Goal: Information Seeking & Learning: Learn about a topic

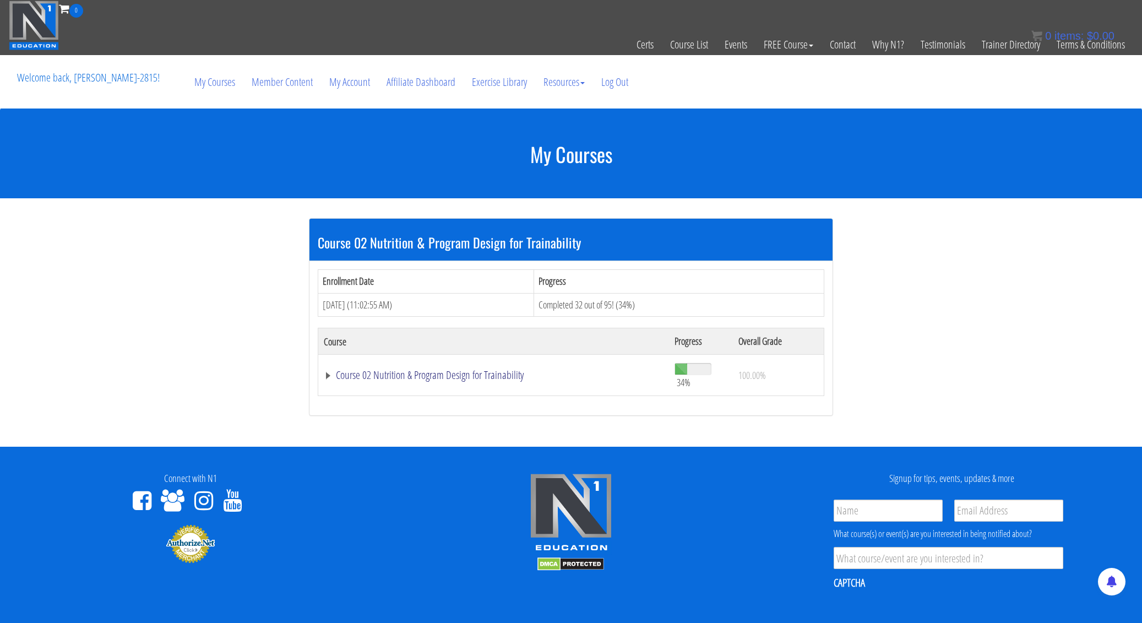
scroll to position [110, 0]
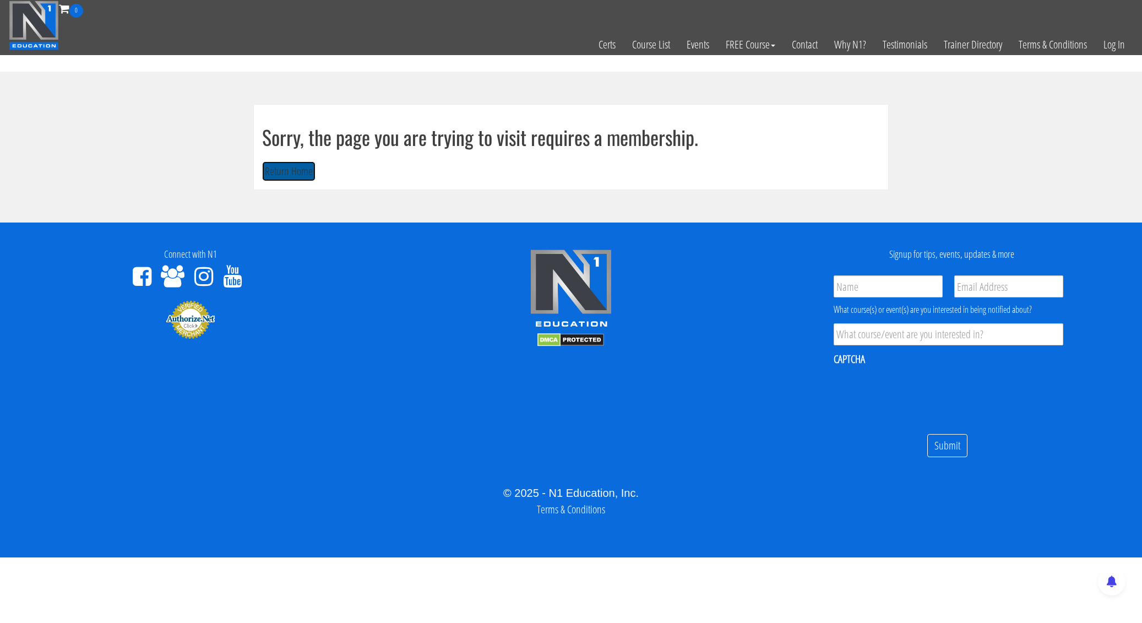
click at [287, 175] on button "Return Home" at bounding box center [288, 171] width 53 height 20
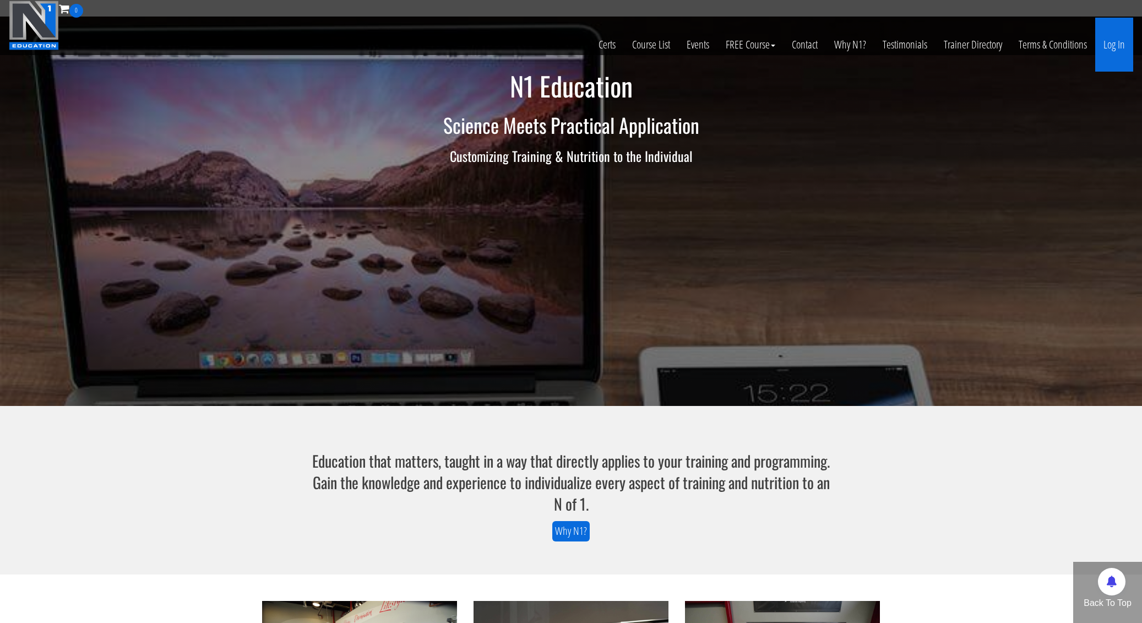
click at [1116, 50] on link "Log In" at bounding box center [1114, 45] width 38 height 54
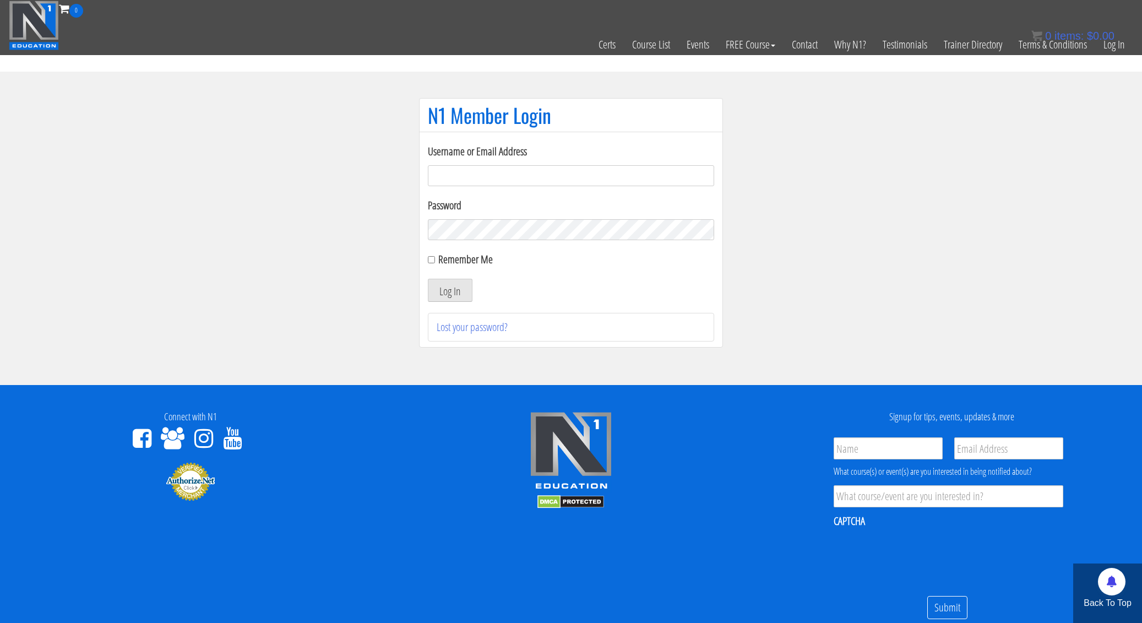
type input "kortney.riedy-2815"
click at [554, 280] on div "Log In" at bounding box center [571, 290] width 286 height 23
click at [467, 284] on button "Log In" at bounding box center [450, 290] width 45 height 23
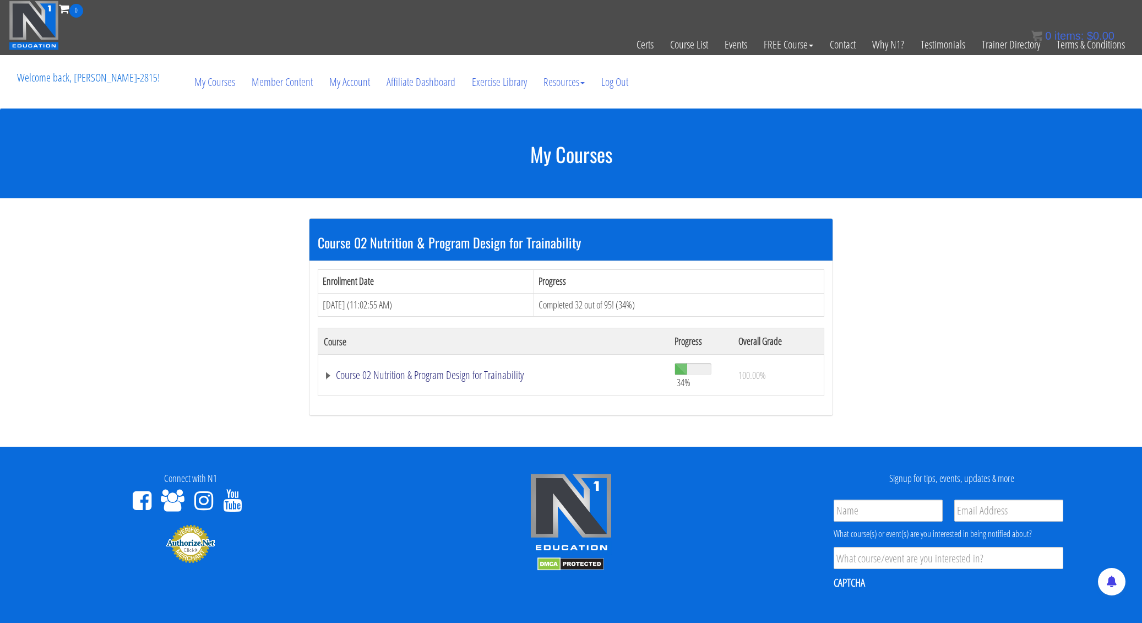
click at [397, 372] on link "Course 02 Nutrition & Program Design for Trainability" at bounding box center [494, 374] width 340 height 11
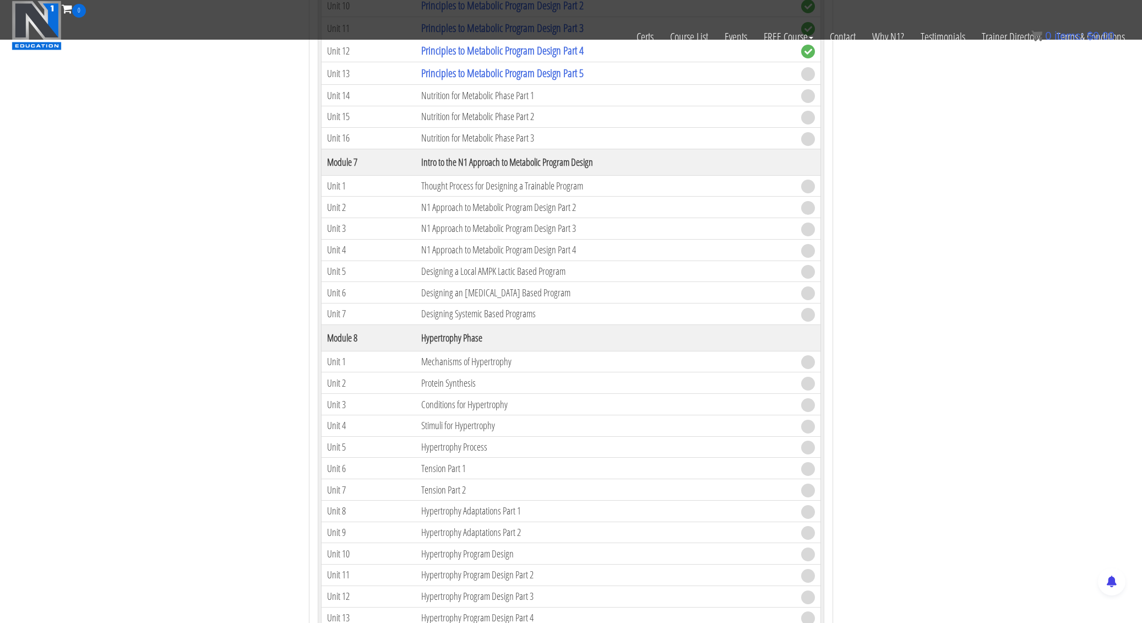
scroll to position [894, 0]
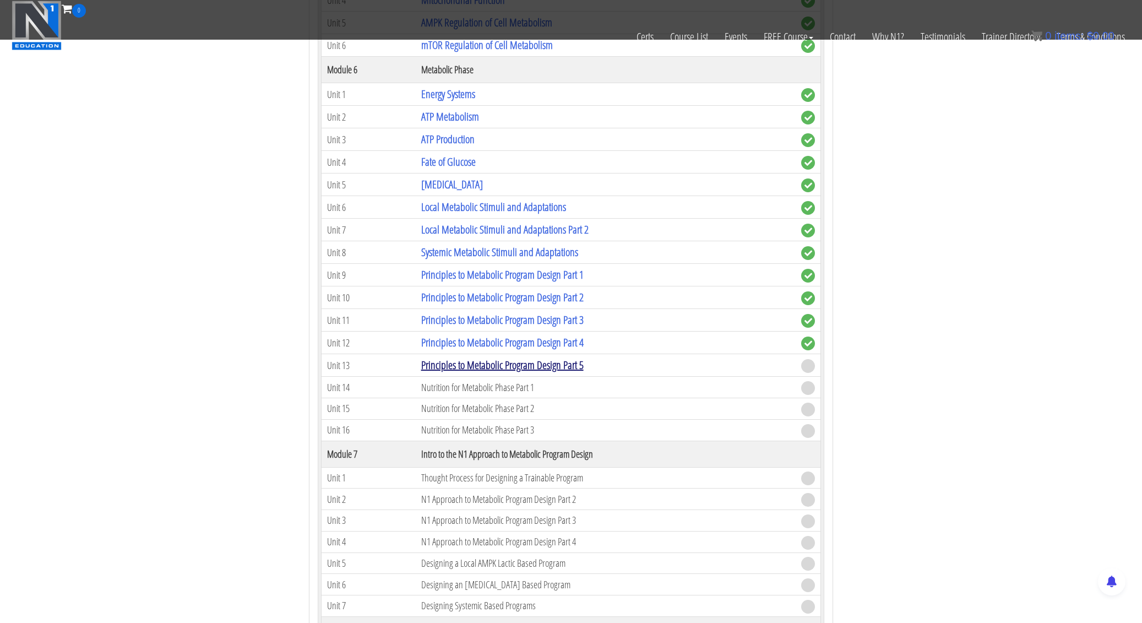
click at [472, 363] on link "Principles to Metabolic Program Design Part 5" at bounding box center [502, 364] width 162 height 15
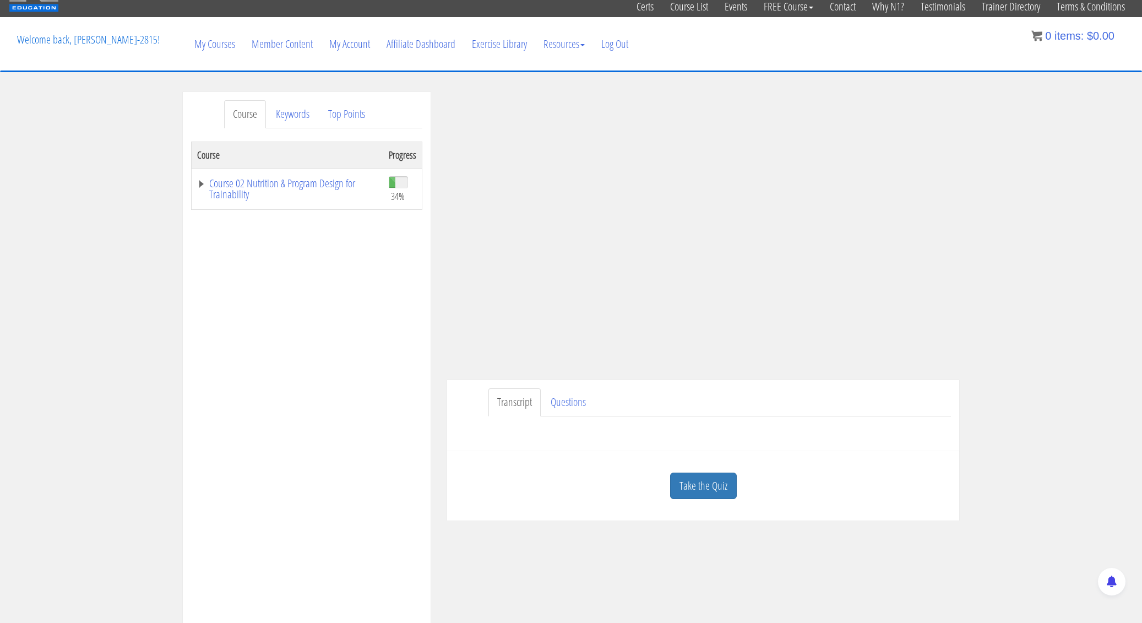
scroll to position [48, 0]
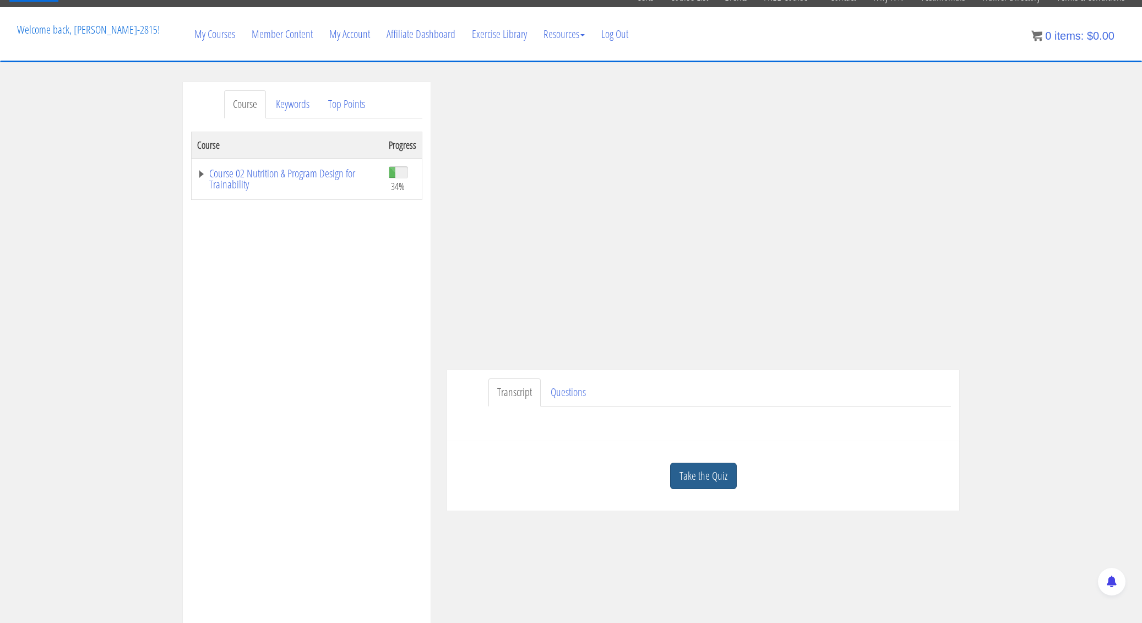
click at [704, 481] on link "Take the Quiz" at bounding box center [703, 476] width 67 height 27
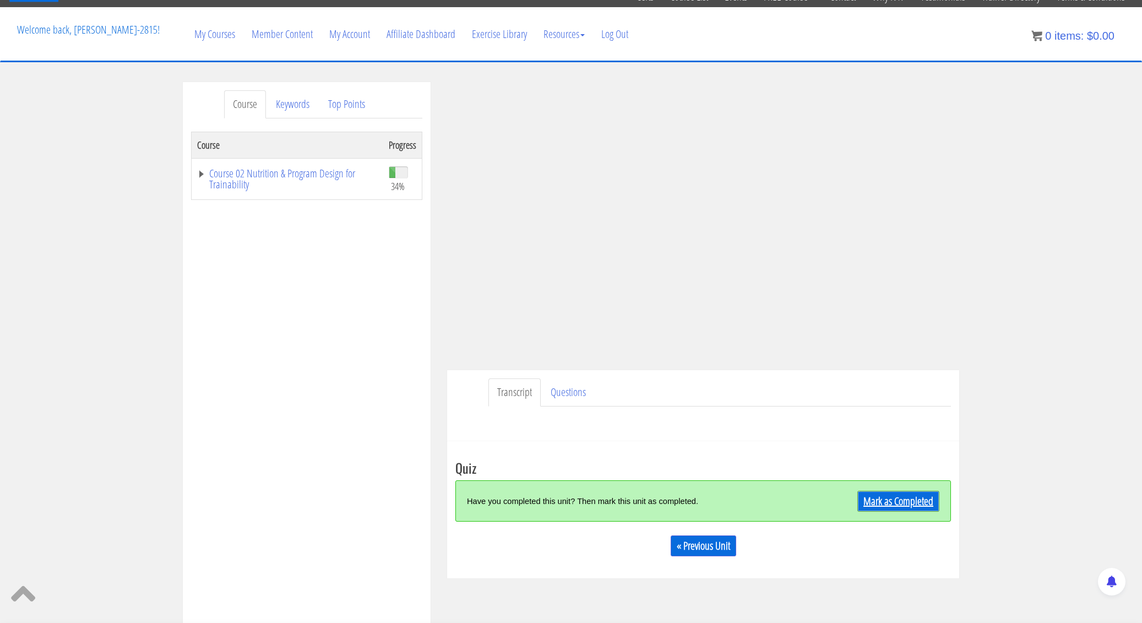
click at [876, 503] on link "Mark as Completed" at bounding box center [898, 501] width 82 height 21
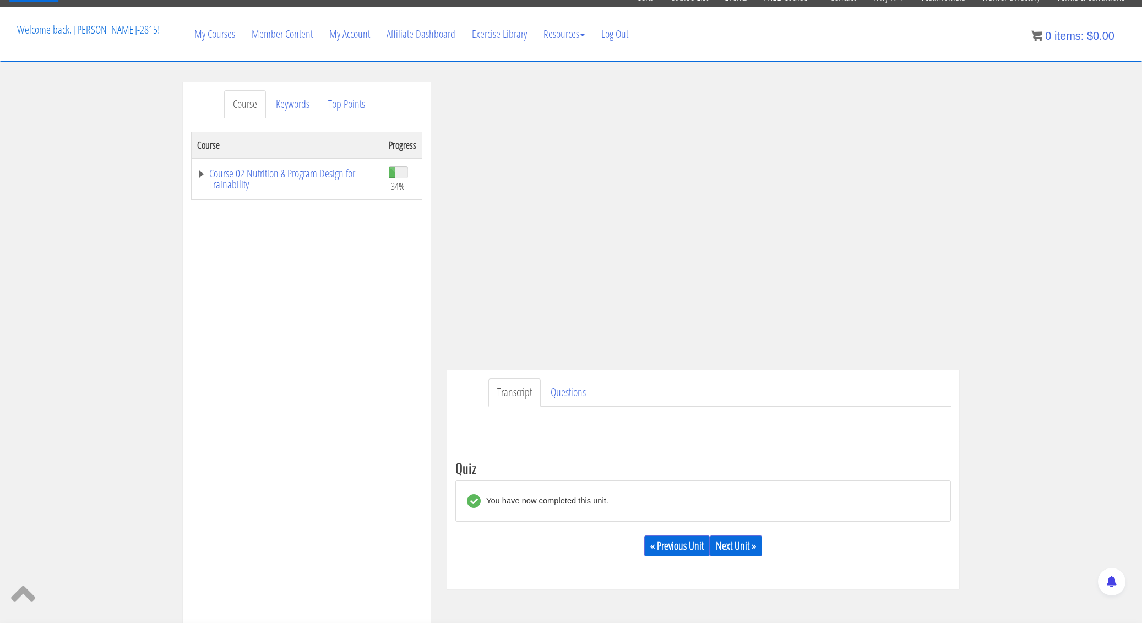
scroll to position [37, 0]
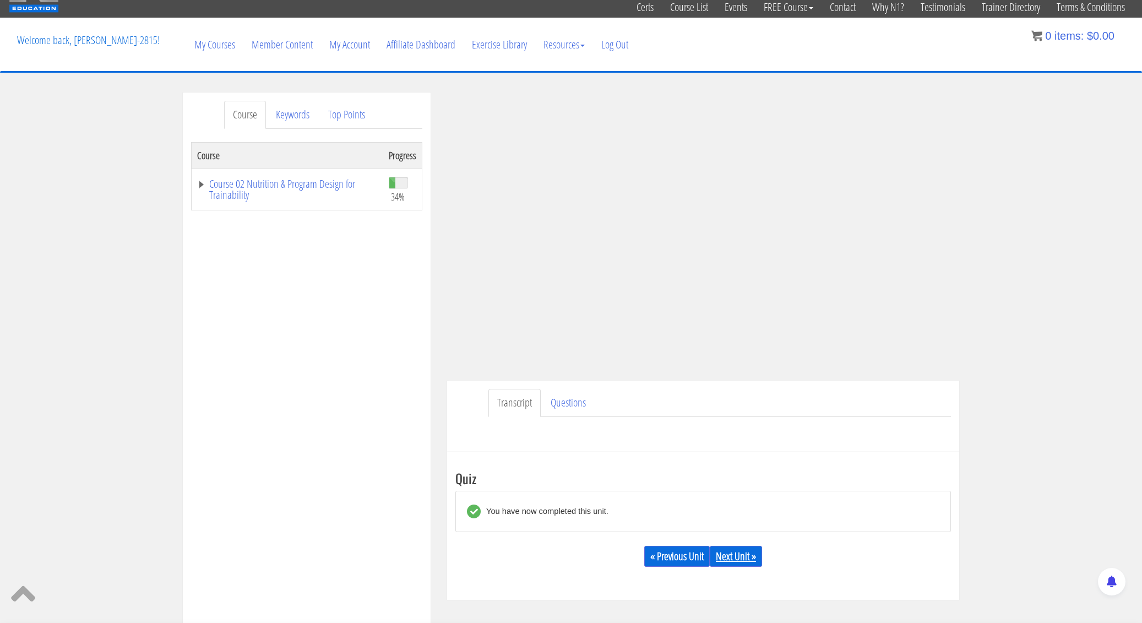
click at [745, 558] on link "Next Unit »" at bounding box center [736, 556] width 52 height 21
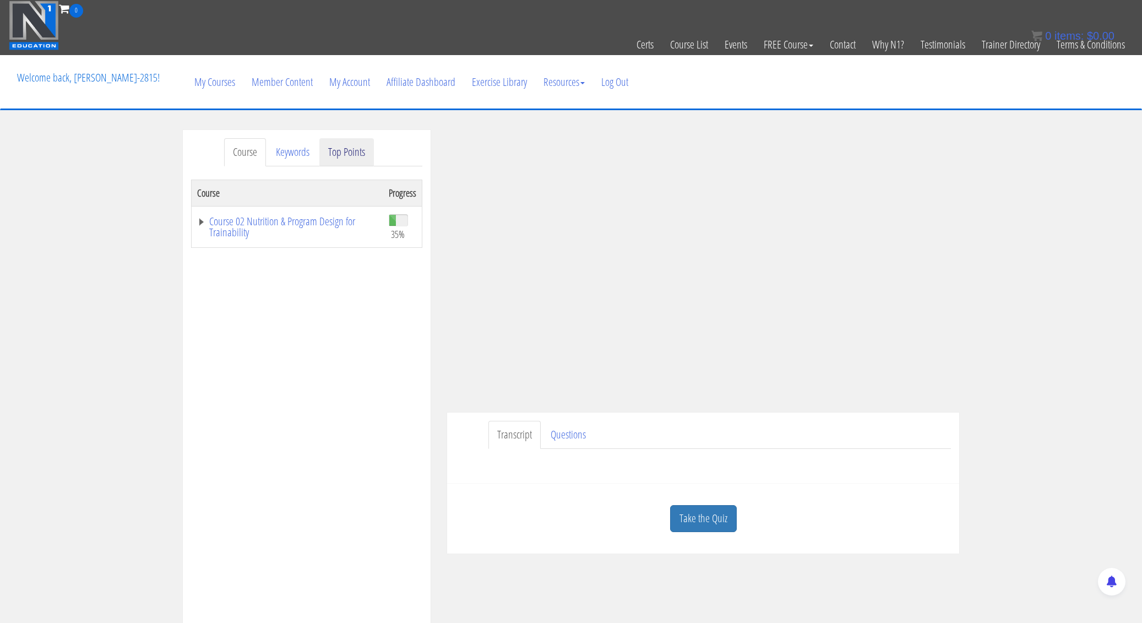
click at [354, 156] on link "Top Points" at bounding box center [346, 152] width 55 height 28
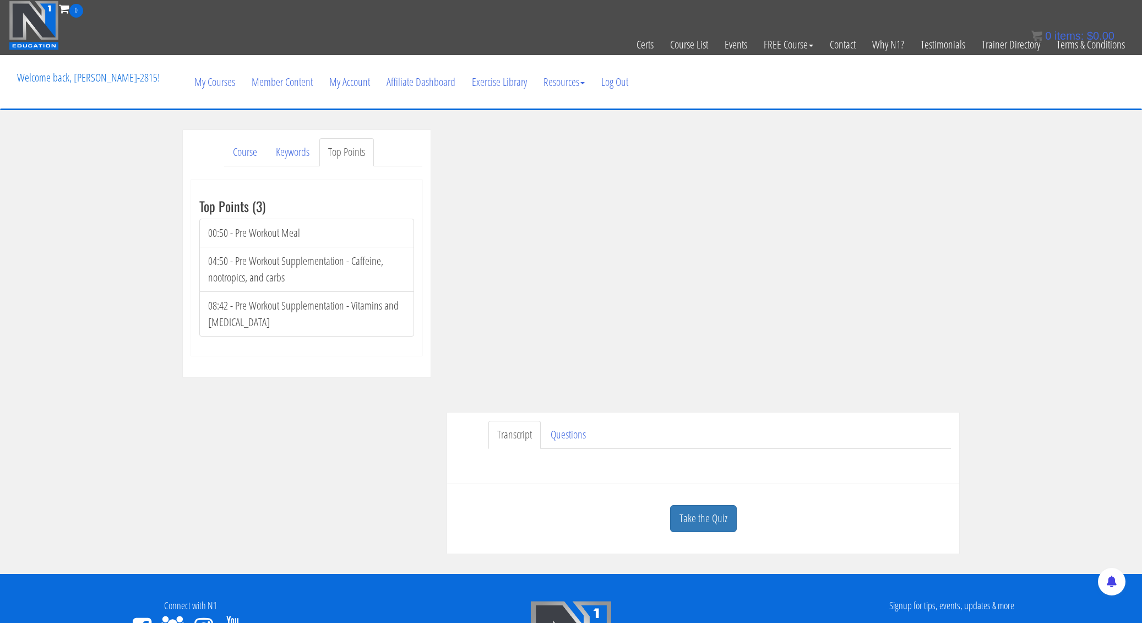
click at [273, 275] on li "04:50 - Pre Workout Supplementation - Caffeine, nootropics, and carbs" at bounding box center [306, 269] width 215 height 45
click at [273, 341] on div "Top Points (3) 00:50 - Pre Workout Meal 04:50 - Pre Workout Supplementation - C…" at bounding box center [306, 268] width 215 height 160
click at [249, 154] on link "Course" at bounding box center [245, 152] width 42 height 28
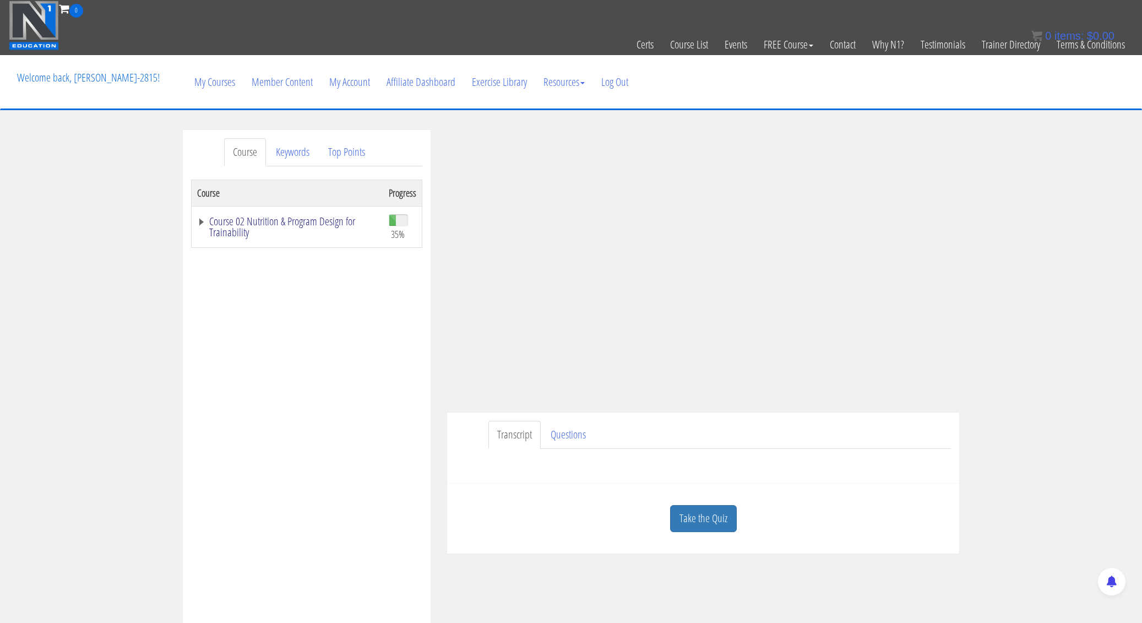
click at [256, 219] on link "Course 02 Nutrition & Program Design for Trainability" at bounding box center [287, 227] width 181 height 22
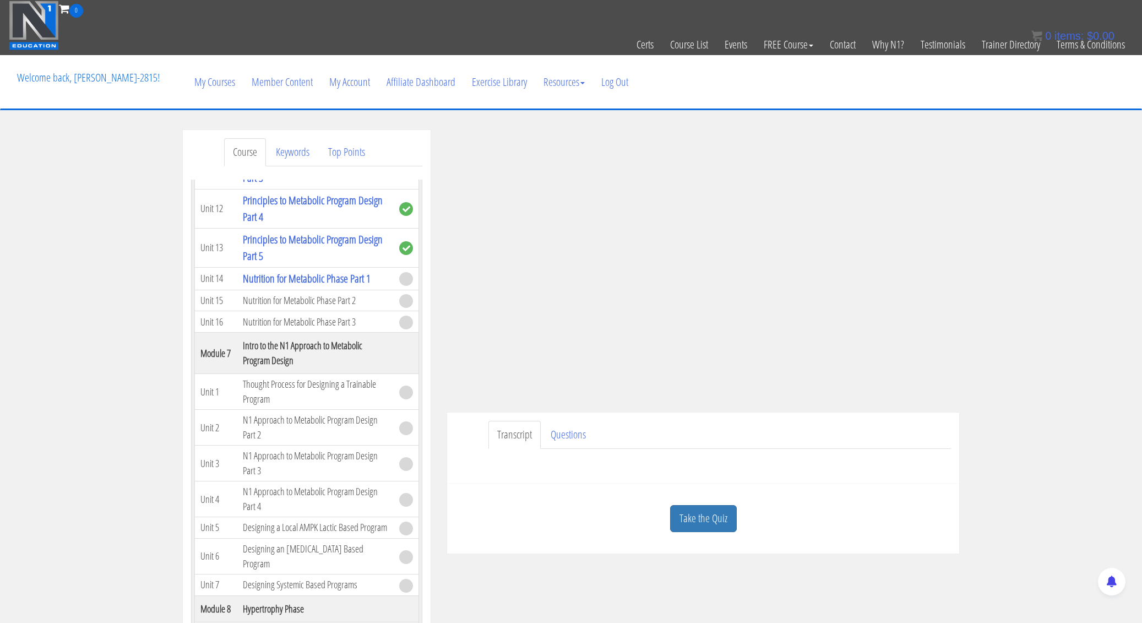
scroll to position [967, 0]
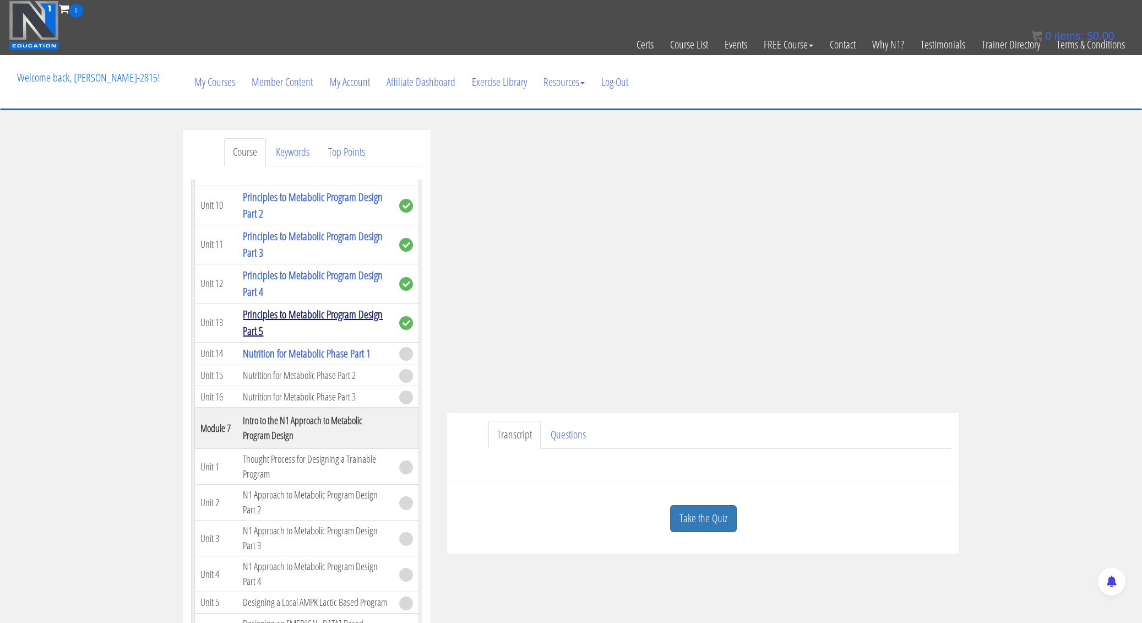
click at [307, 311] on link "Principles to Metabolic Program Design Part 5" at bounding box center [313, 322] width 140 height 31
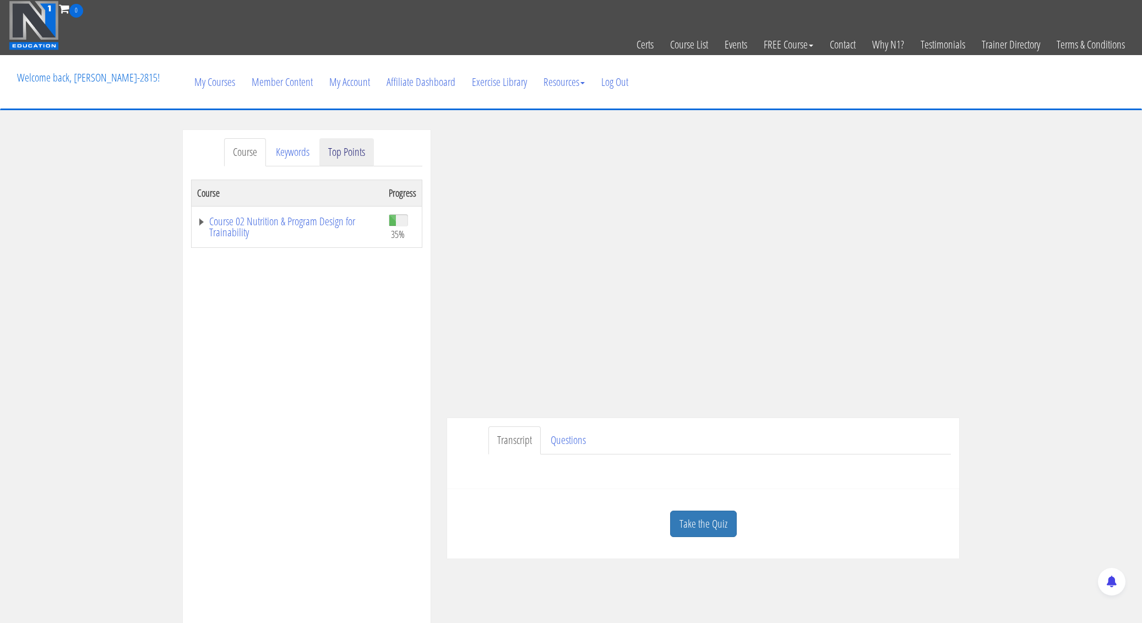
click at [349, 157] on link "Top Points" at bounding box center [346, 152] width 55 height 28
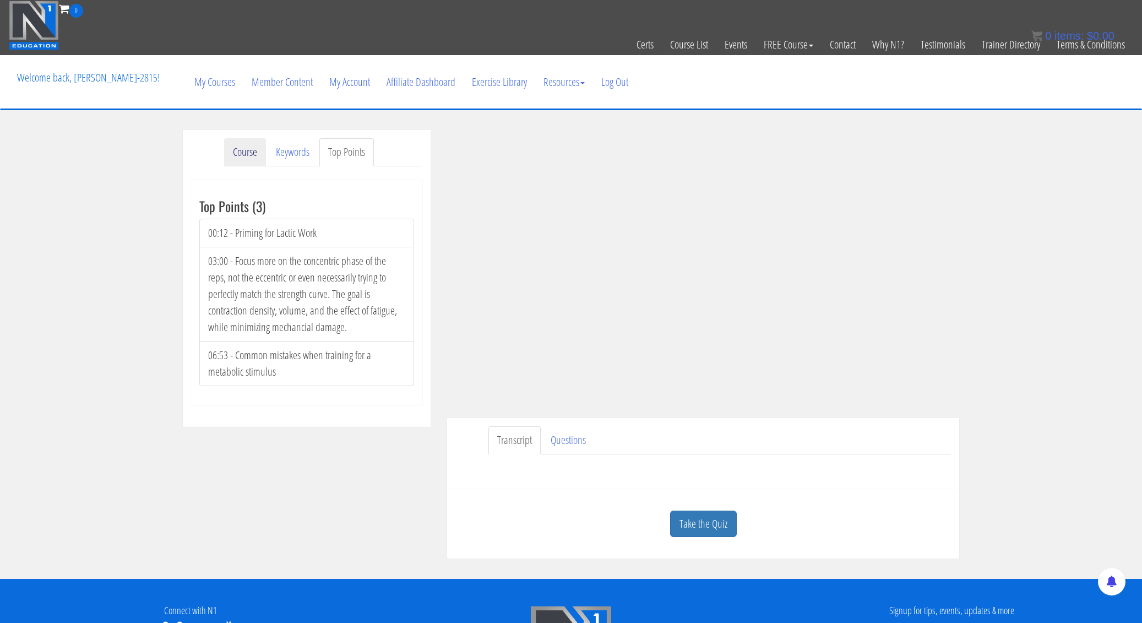
click at [255, 157] on link "Course" at bounding box center [245, 152] width 42 height 28
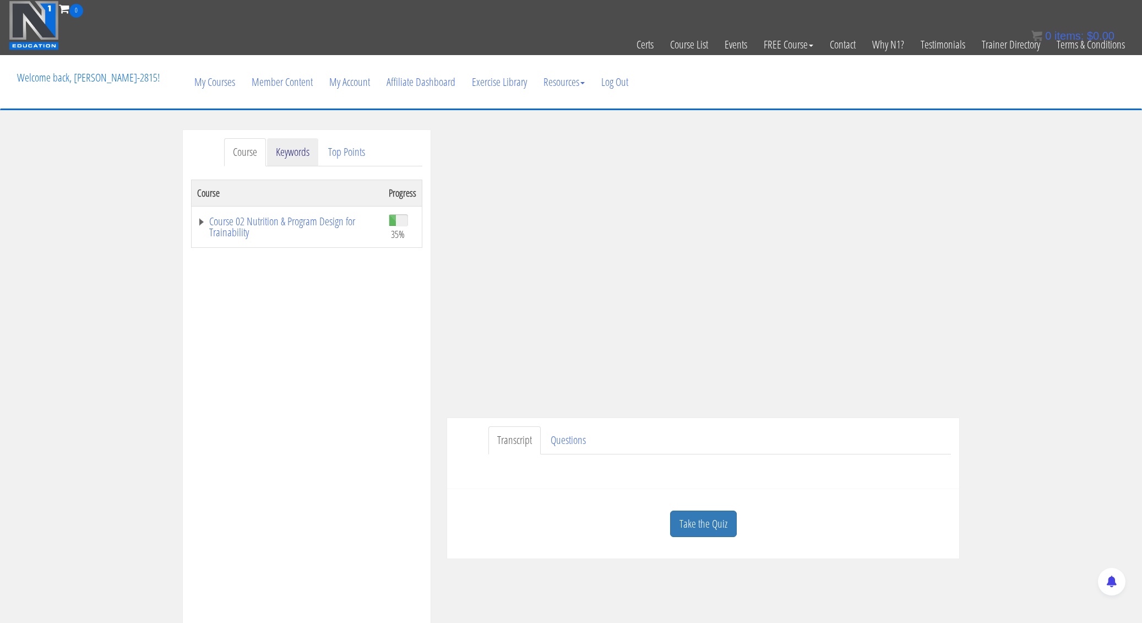
click at [286, 153] on link "Keywords" at bounding box center [292, 152] width 51 height 28
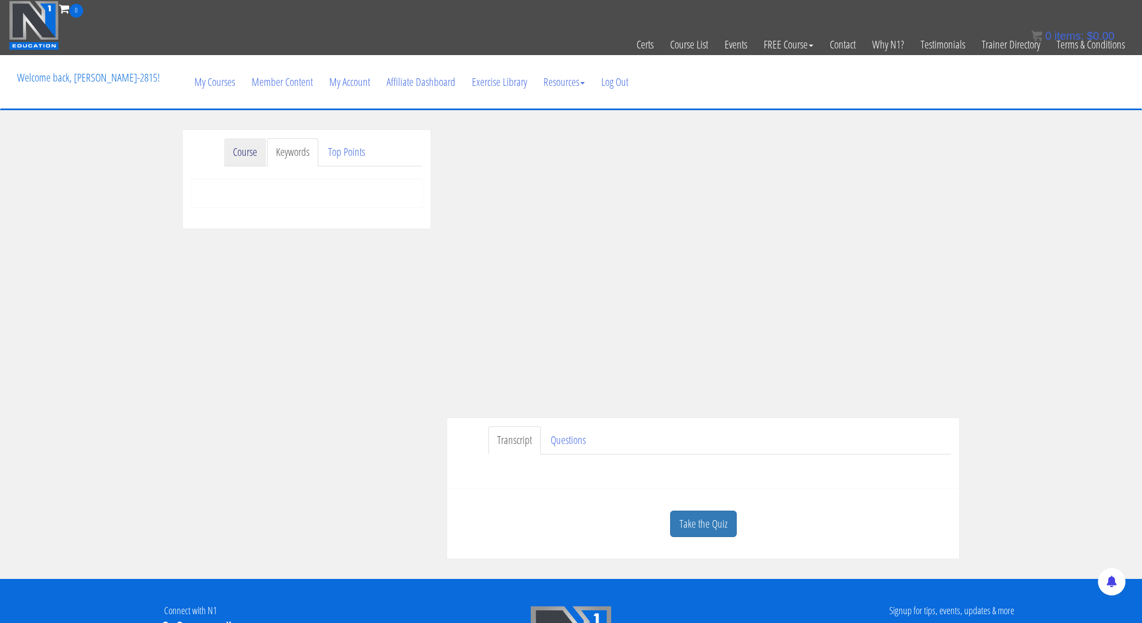
click at [255, 160] on link "Course" at bounding box center [245, 152] width 42 height 28
